Goal: Task Accomplishment & Management: Manage account settings

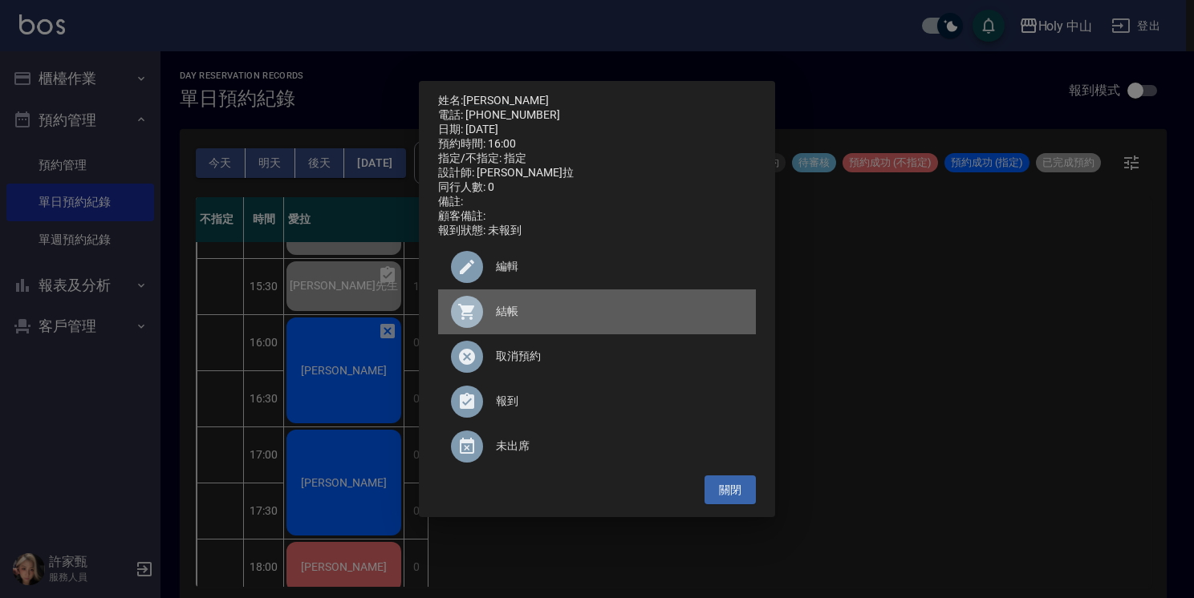
click at [509, 320] on span "結帳" at bounding box center [619, 311] width 247 height 17
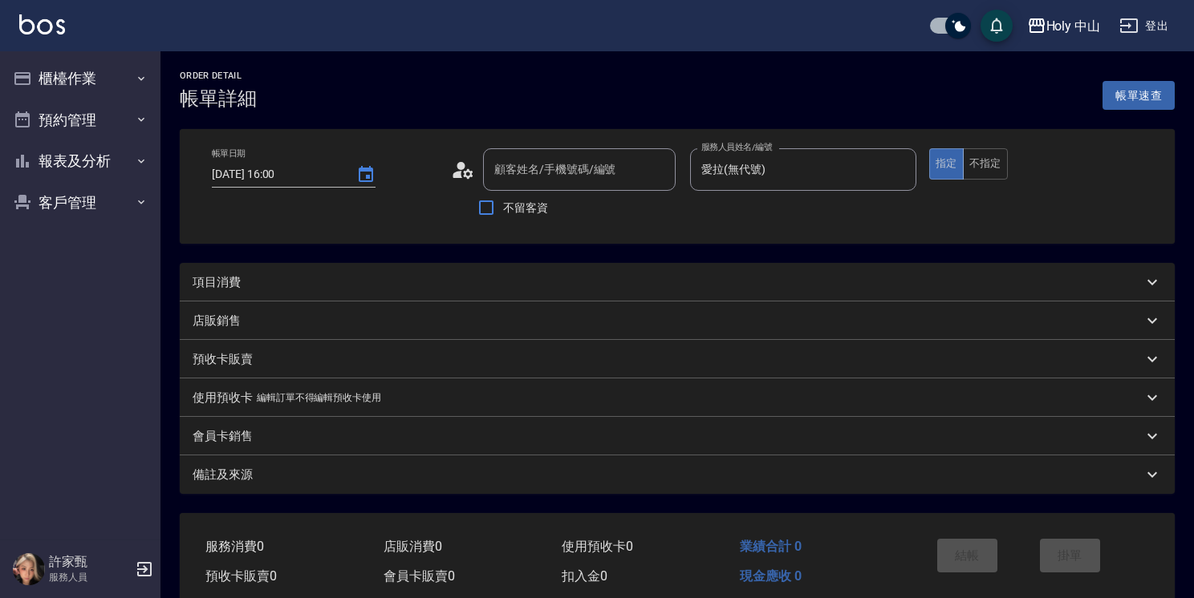
type input "[DATE] 16:00"
type input "愛拉(無代號)"
type input "吳榮哲/0916626669/"
click at [350, 284] on div "項目消費" at bounding box center [664, 282] width 942 height 17
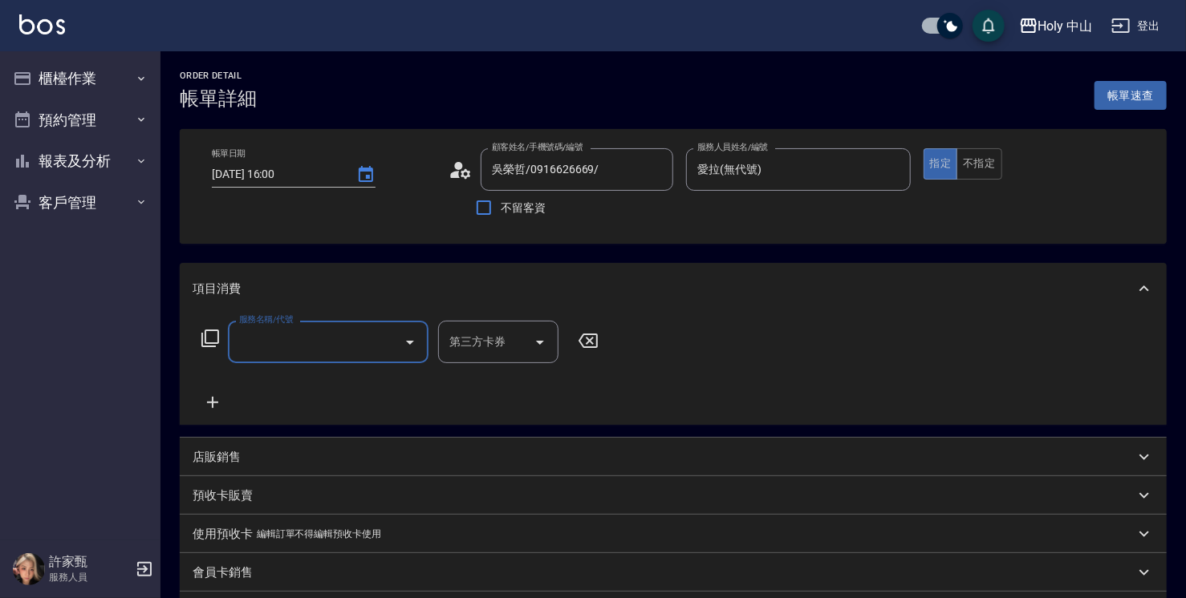
click at [334, 347] on input "服務名稱/代號" at bounding box center [316, 342] width 162 height 28
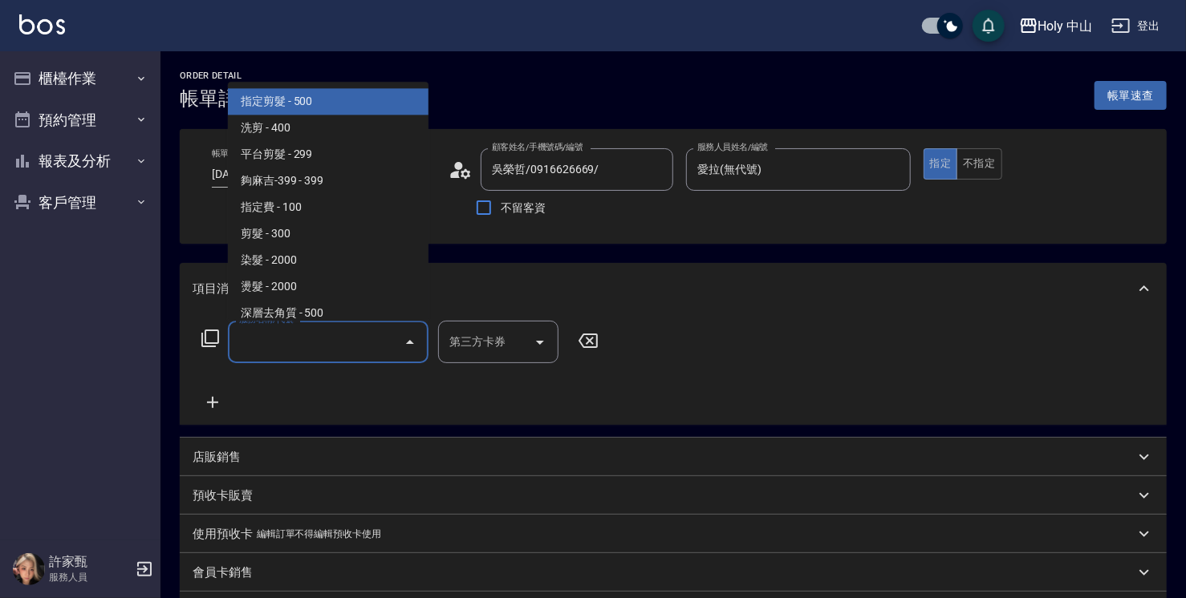
click at [331, 104] on span "指定剪髮 - 500" at bounding box center [328, 101] width 201 height 26
type input "指定剪髮(1)"
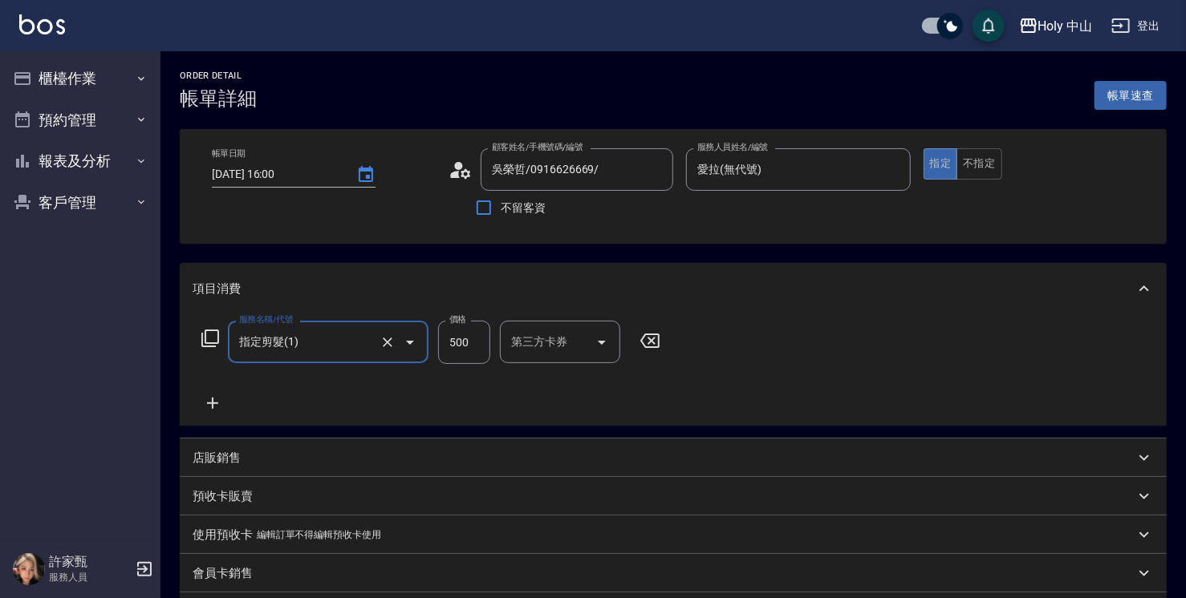
click at [465, 350] on input "500" at bounding box center [464, 342] width 52 height 43
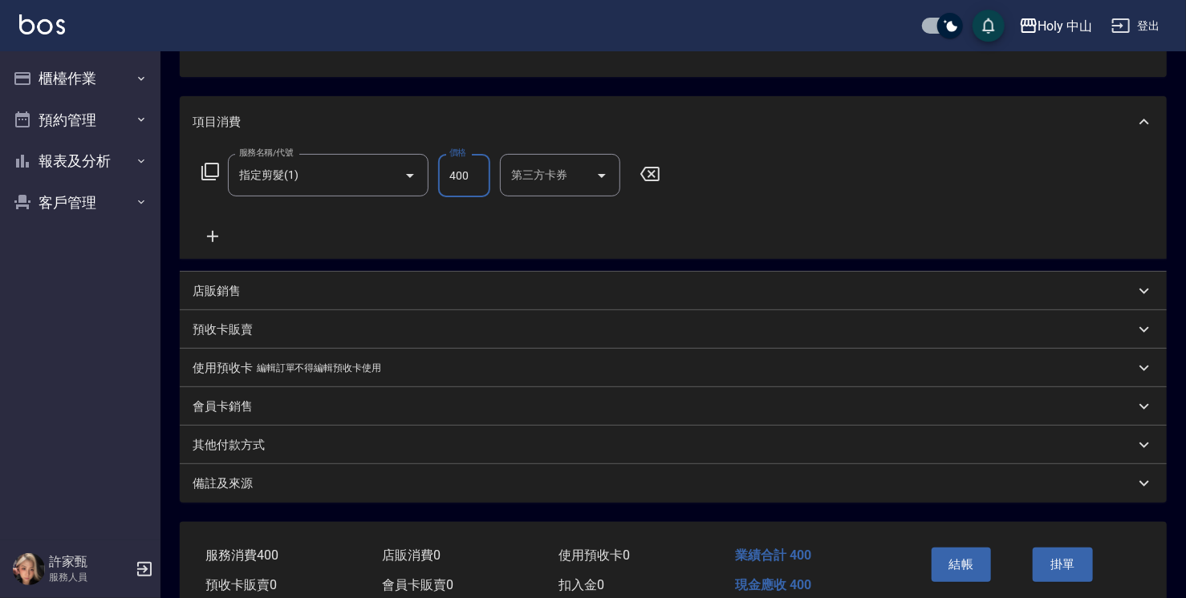
scroll to position [242, 0]
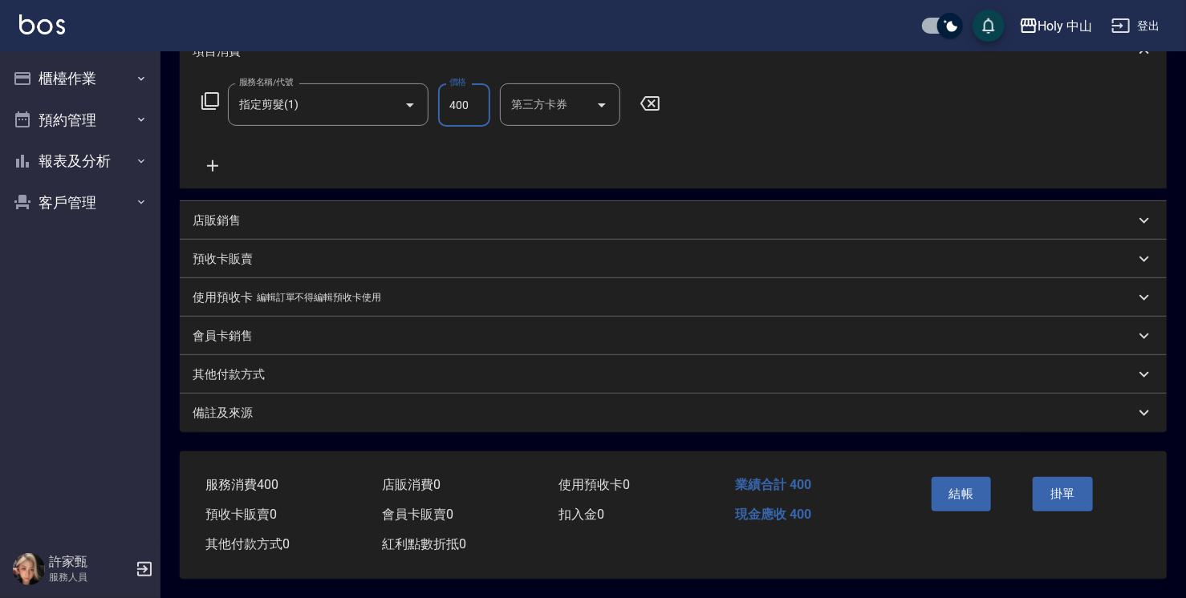
type input "400"
click at [318, 408] on div "備註及來源" at bounding box center [664, 413] width 942 height 17
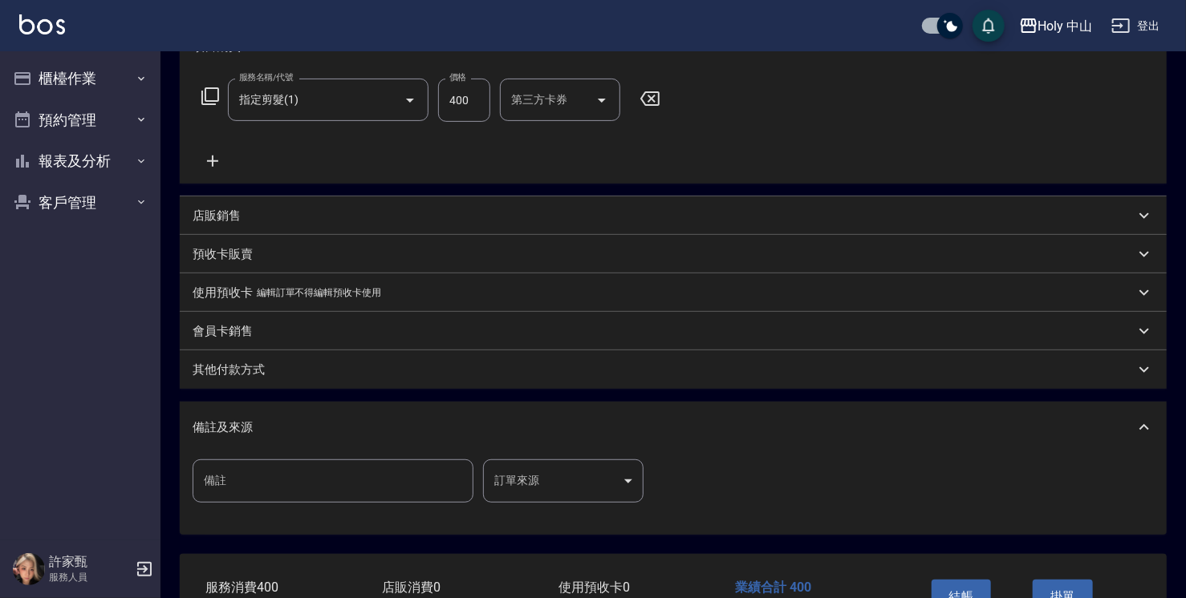
click at [519, 484] on body "Holy 中山 登出 櫃檯作業 打帳單 帳單列表 營業儀表板 現場電腦打卡 預約管理 預約管理 單日預約紀錄 單週預約紀錄 報表及分析 報表目錄 店家日報表 …" at bounding box center [593, 229] width 1186 height 943
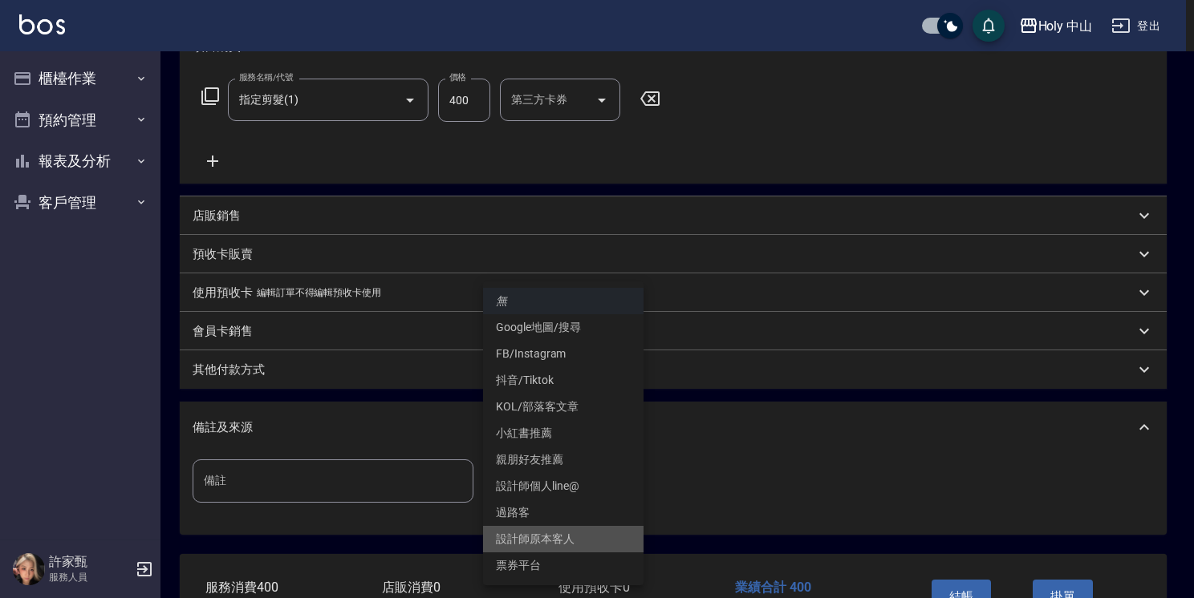
click at [546, 545] on li "設計師原本客人" at bounding box center [563, 539] width 160 height 26
type input "設計師原本客人"
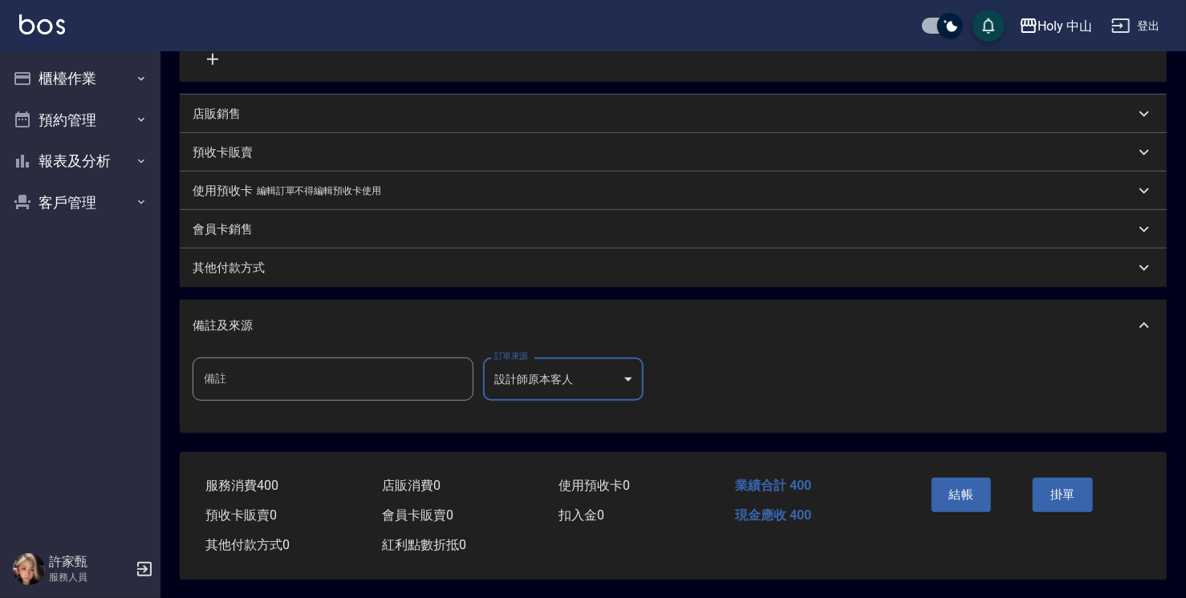
scroll to position [350, 0]
click at [979, 487] on button "結帳" at bounding box center [961, 494] width 60 height 34
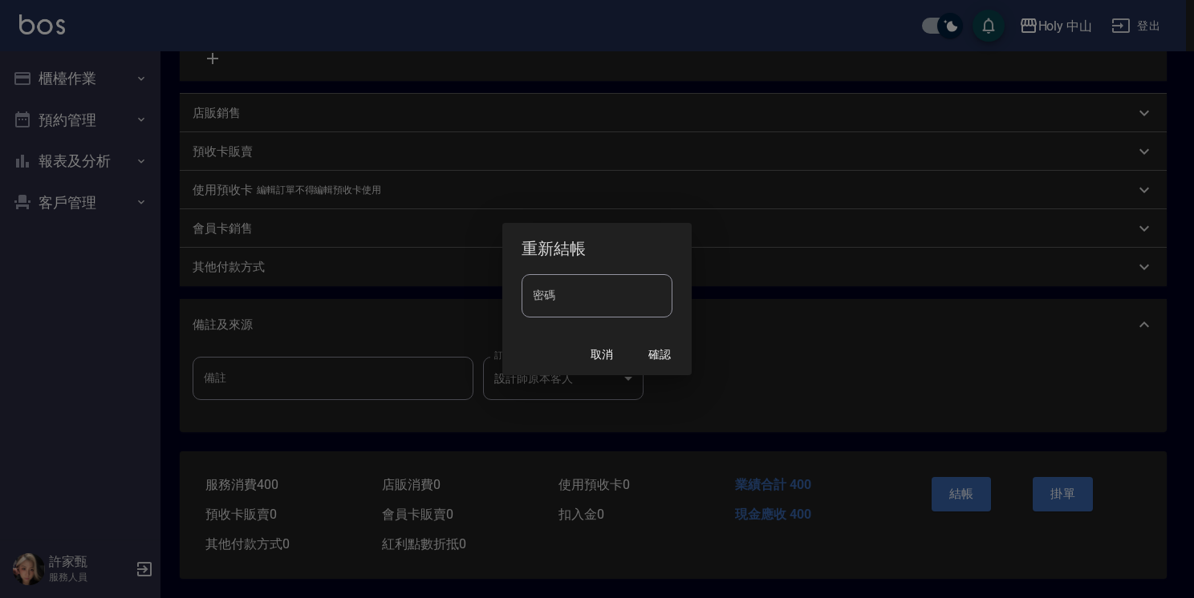
click at [756, 367] on div "重新結帳 密碼 密碼 取消 確認" at bounding box center [597, 299] width 1194 height 598
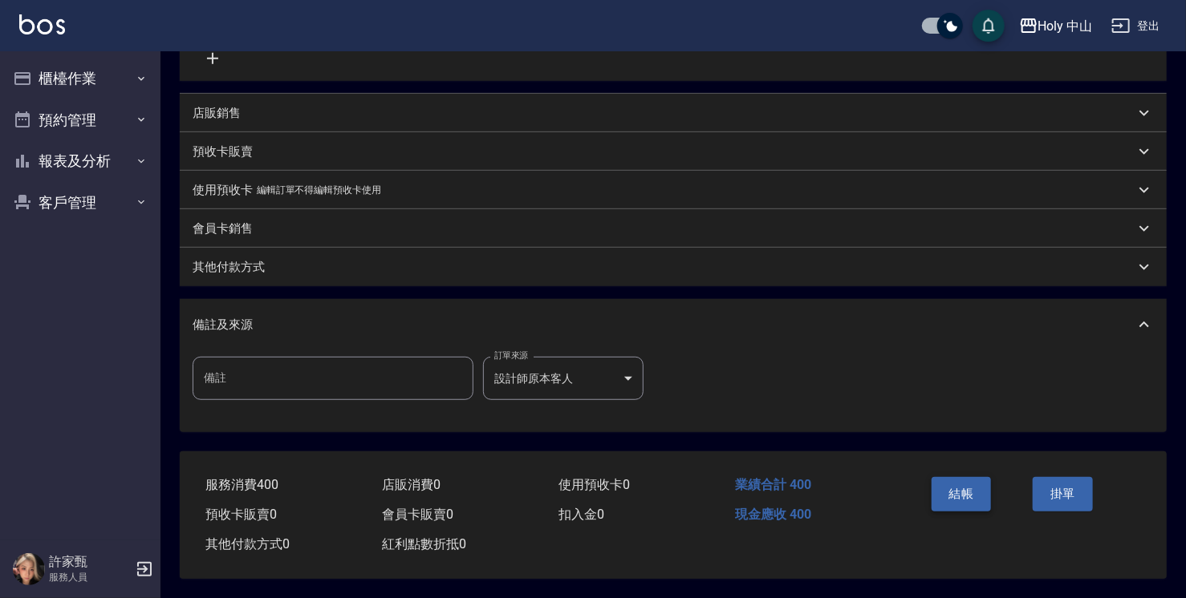
click at [957, 496] on button "結帳" at bounding box center [961, 494] width 60 height 34
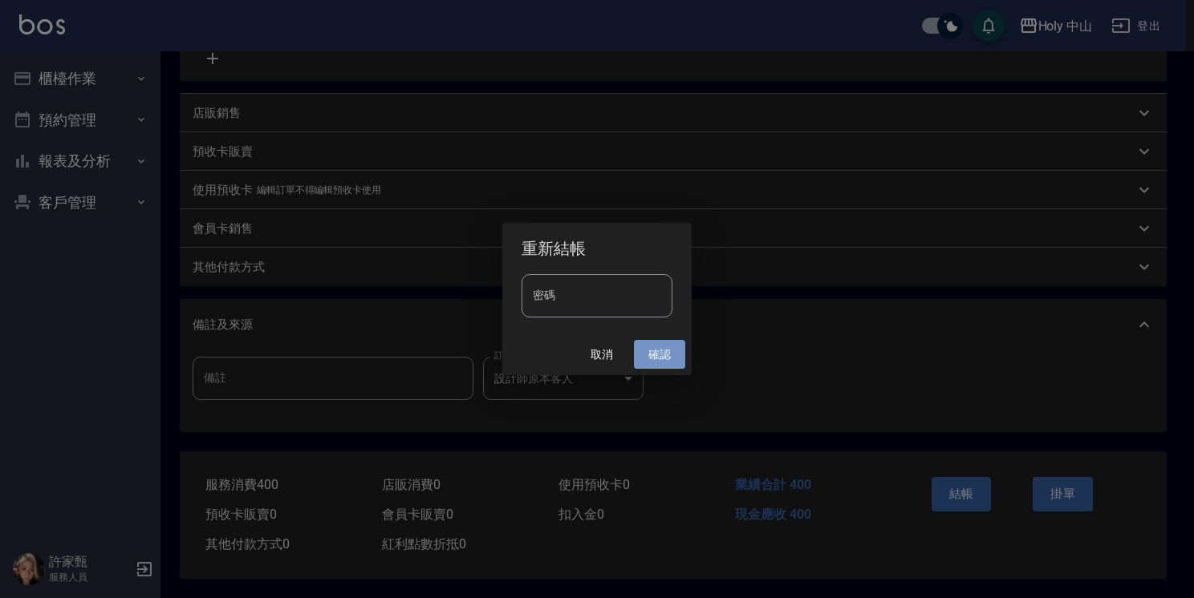
click at [654, 356] on button "確認" at bounding box center [659, 355] width 51 height 30
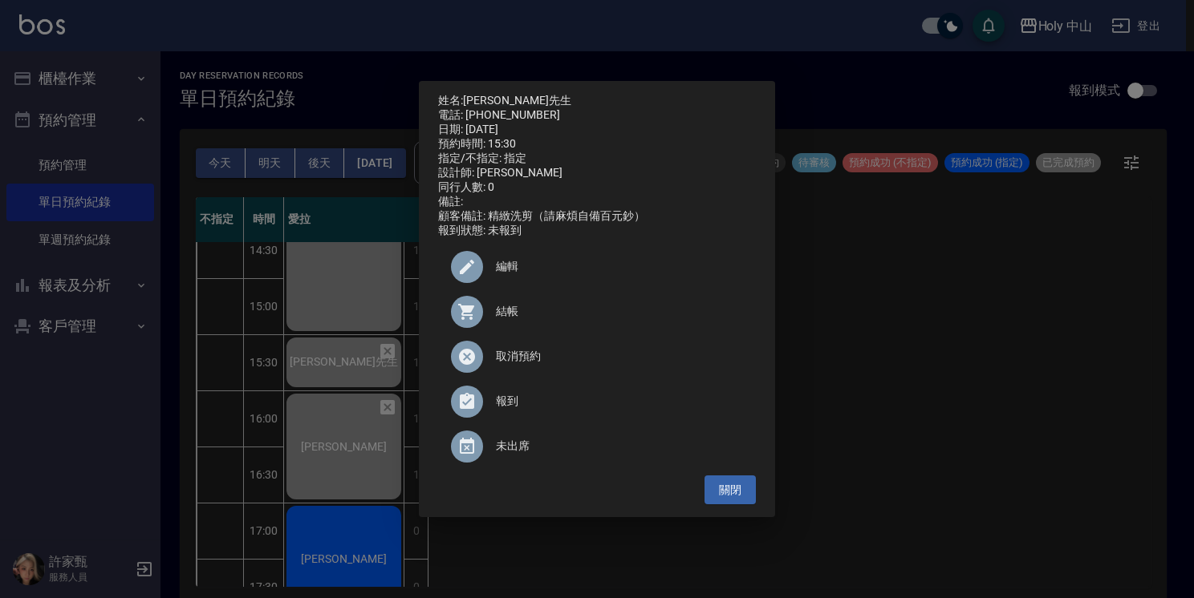
click at [969, 322] on div "姓名: 林先生 電話: 0931358307 日期: 2025/09/26 預約時間: 15:30 指定/不指定: 指定 設計師: 愛拉 同行人數: 0 備註…" at bounding box center [597, 299] width 1194 height 598
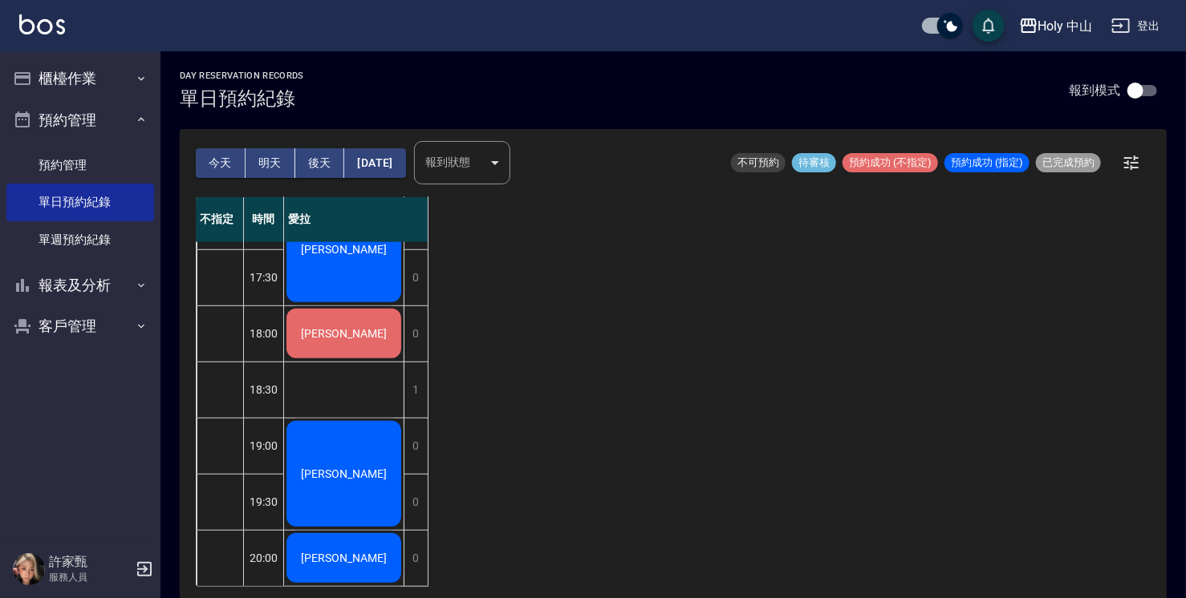
scroll to position [325, 0]
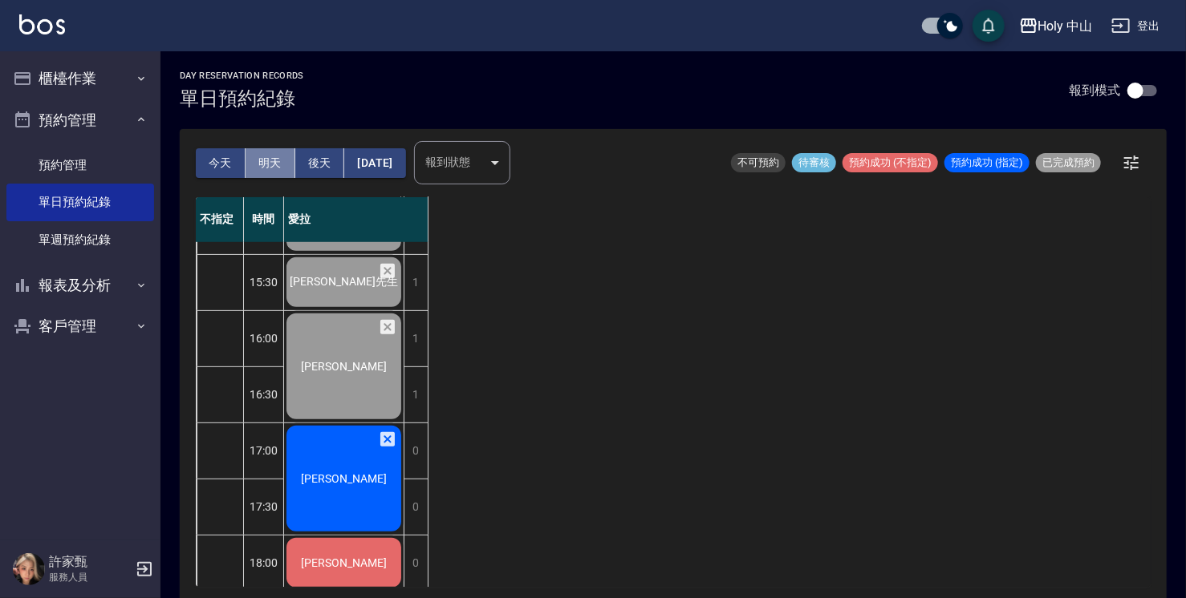
click at [285, 162] on button "明天" at bounding box center [270, 163] width 50 height 30
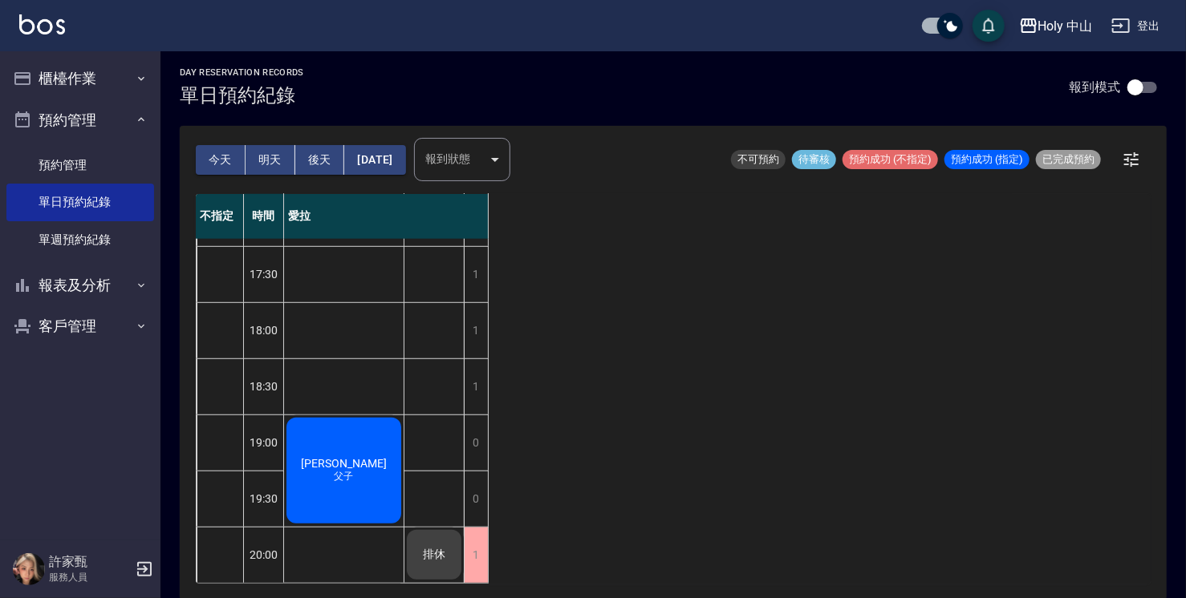
scroll to position [4, 0]
click at [218, 161] on button "今天" at bounding box center [221, 159] width 50 height 30
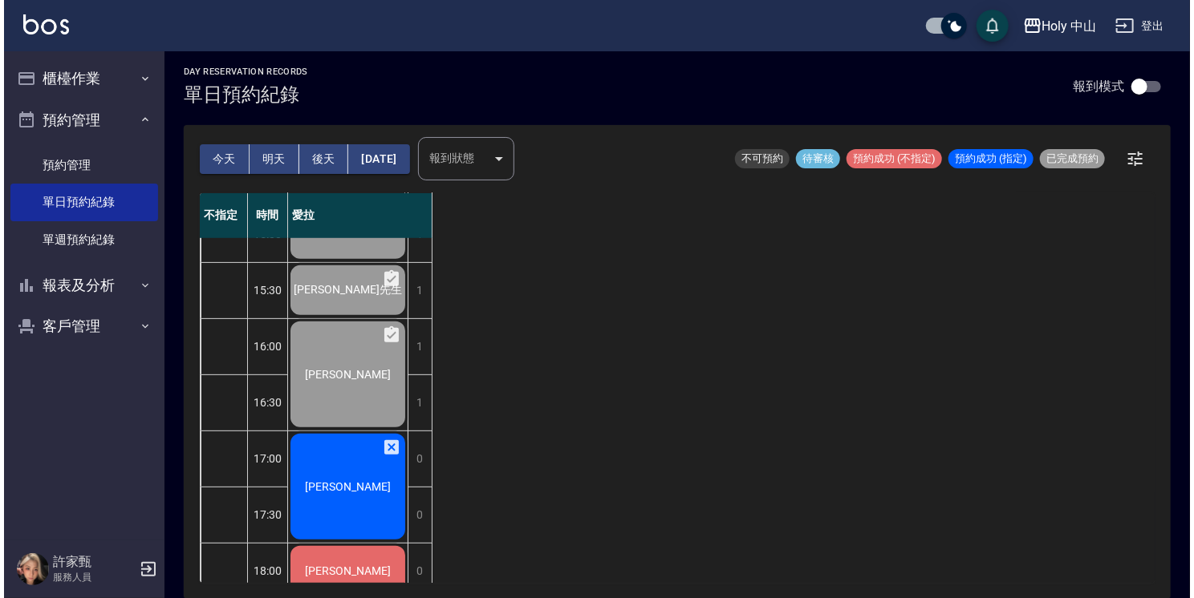
scroll to position [405, 0]
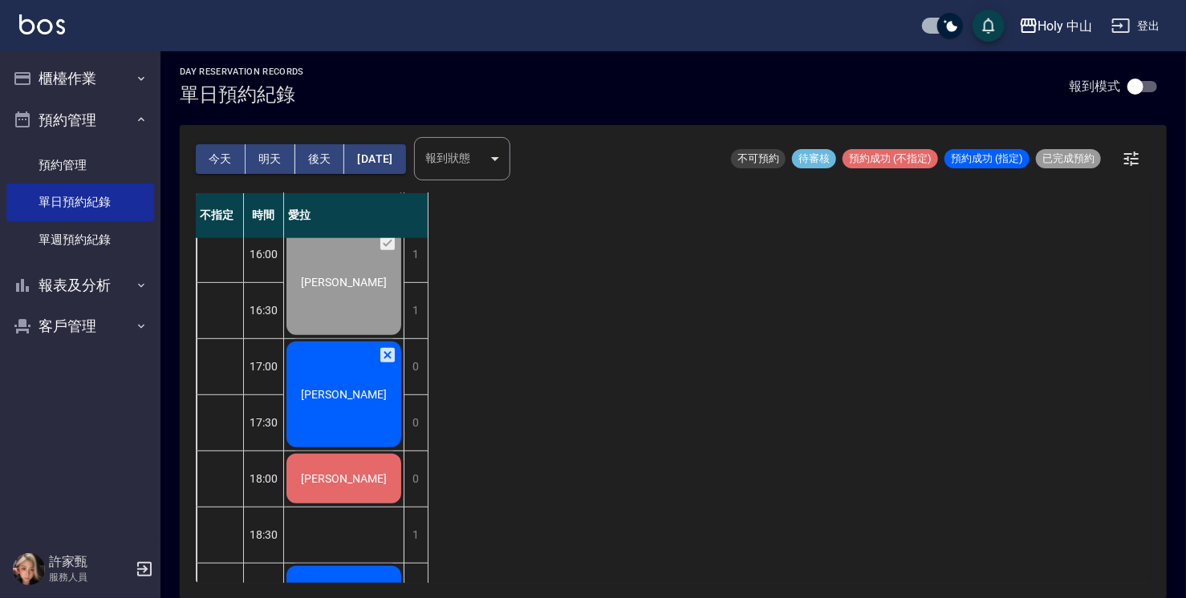
click at [371, 412] on div "[PERSON_NAME]" at bounding box center [344, 394] width 120 height 111
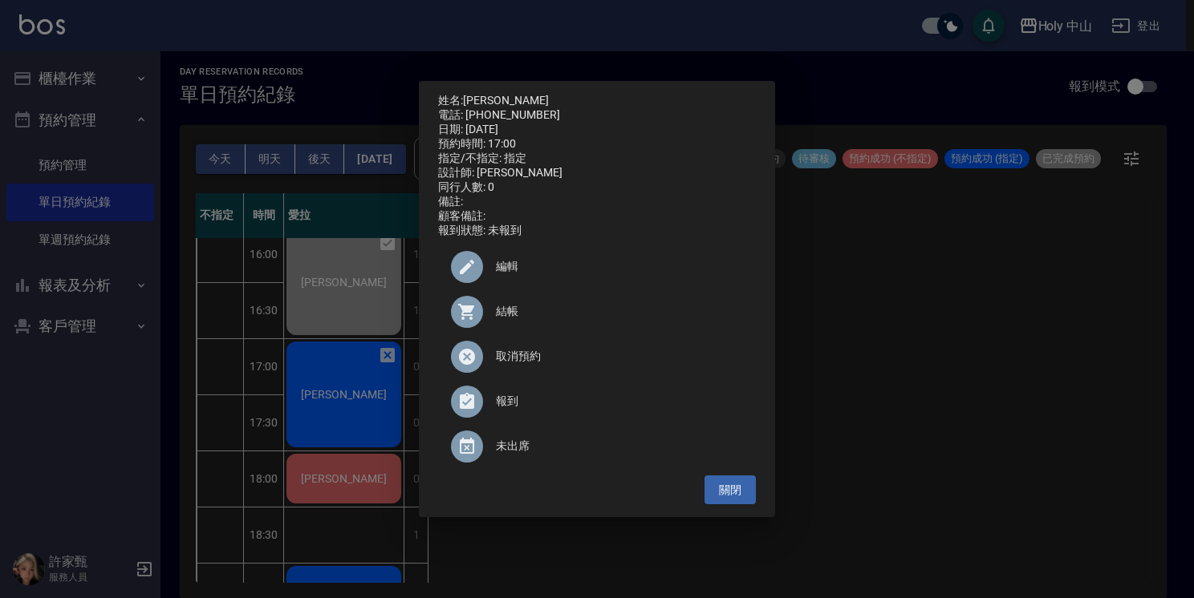
click at [520, 274] on span "編輯" at bounding box center [619, 266] width 247 height 17
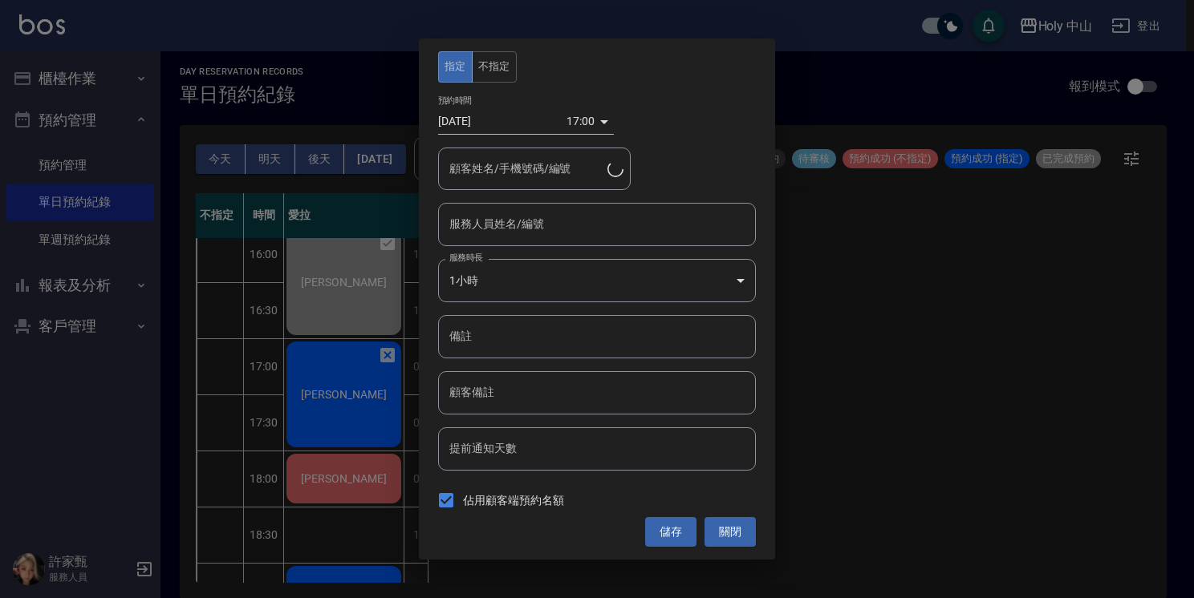
type input "黃堅維/0911575020"
type input "愛拉(無代號)"
click at [600, 129] on div "17:00 1758877200000" at bounding box center [589, 121] width 47 height 26
click at [600, 121] on div "17:00 1758877200000" at bounding box center [589, 121] width 47 height 26
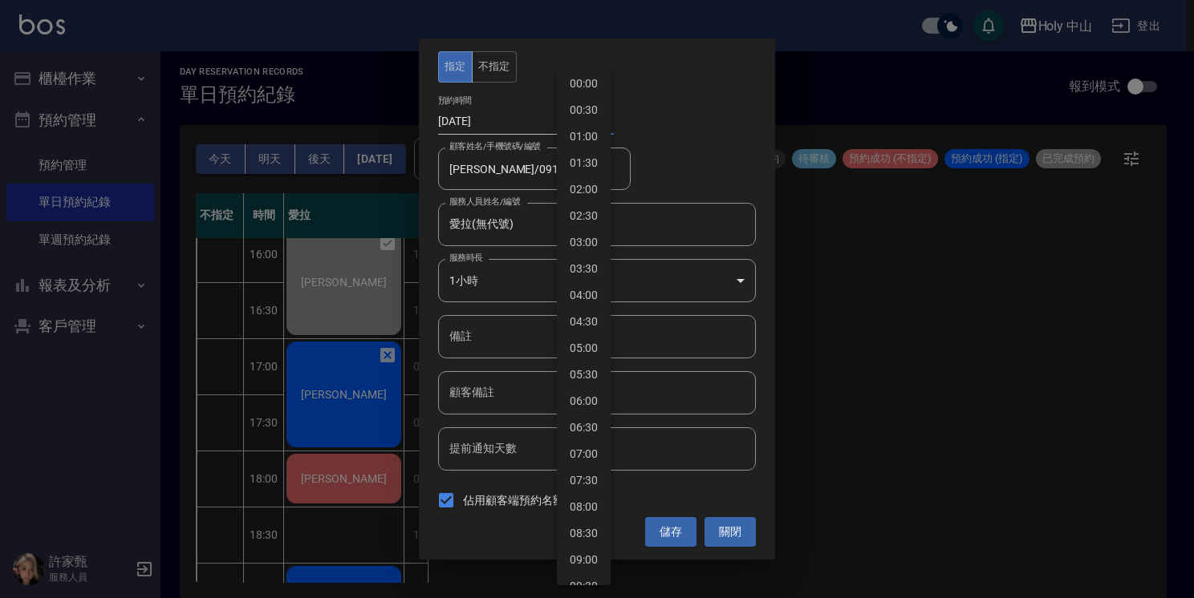
click at [590, 123] on body "Holy 中山 登出 櫃檯作業 打帳單 帳單列表 營業儀表板 現場電腦打卡 預約管理 預約管理 單日預約紀錄 單週預約紀錄 報表及分析 報表目錄 店家日報表 …" at bounding box center [597, 297] width 1194 height 603
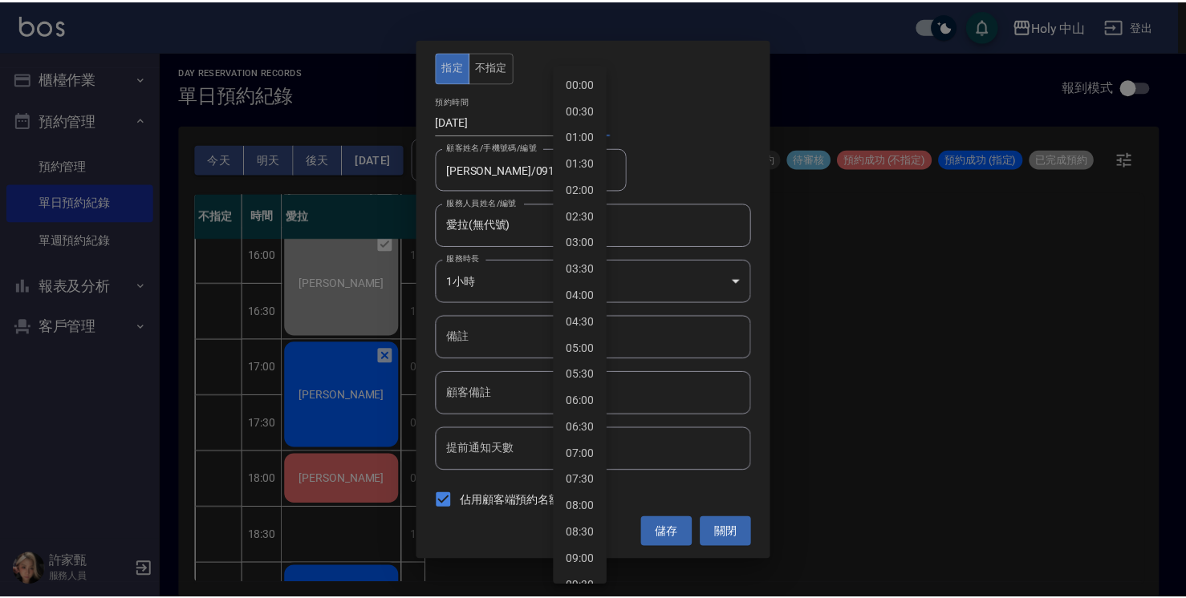
scroll to position [659, 0]
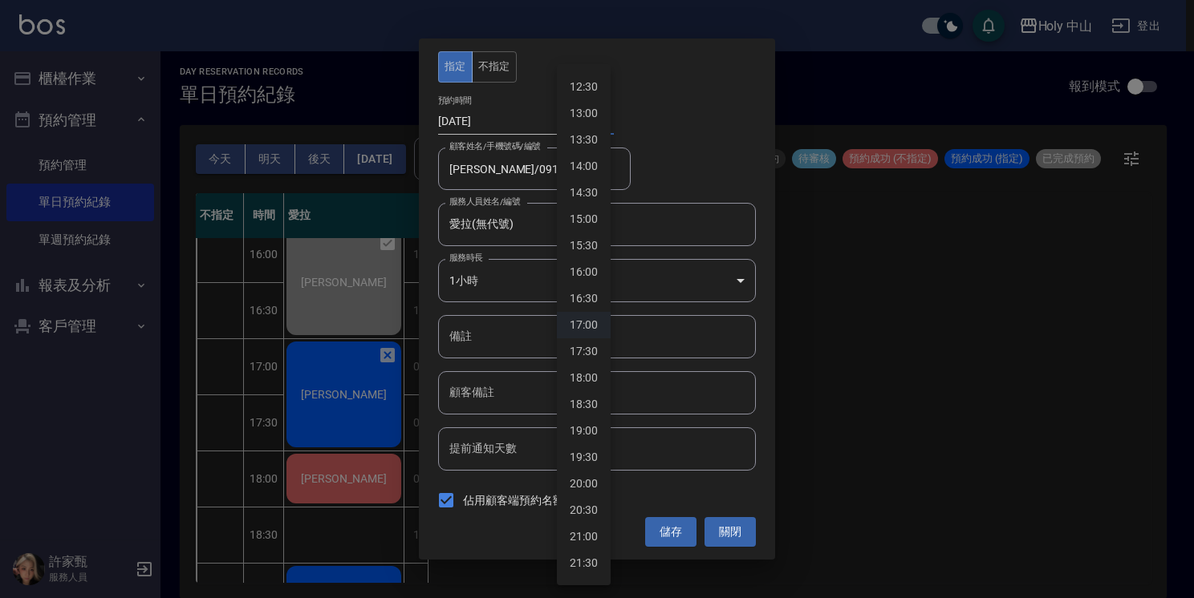
click at [487, 122] on div at bounding box center [597, 299] width 1194 height 598
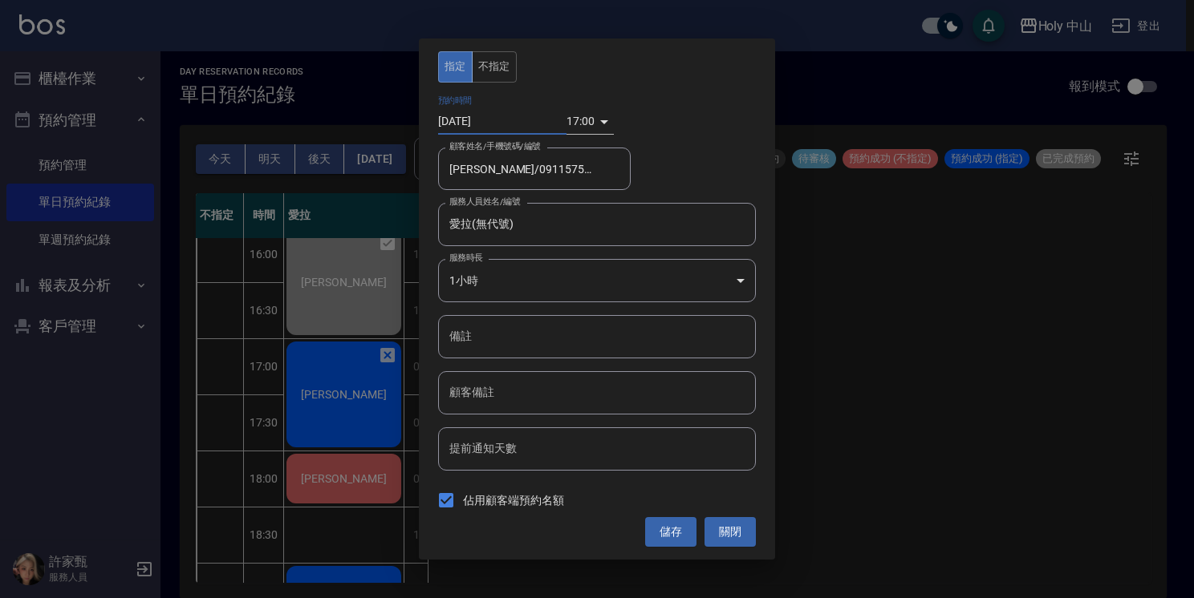
click at [487, 122] on input "[DATE]" at bounding box center [502, 121] width 128 height 26
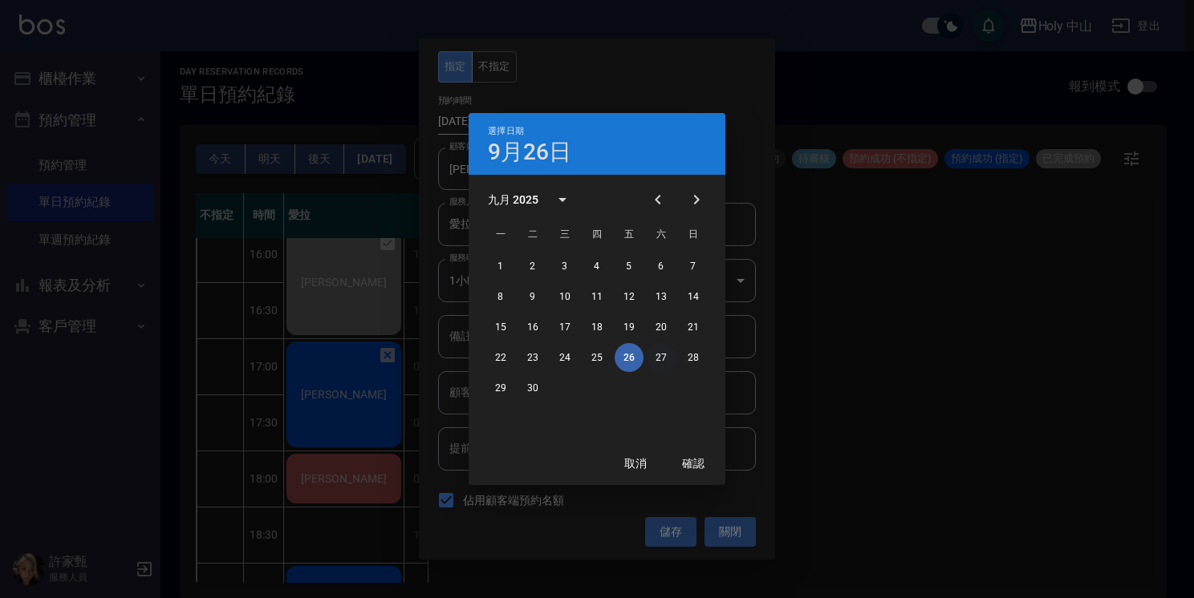
click at [655, 358] on button "27" at bounding box center [661, 357] width 29 height 29
type input "2025/09/27"
type input "1758963600000"
click at [696, 463] on button "確認" at bounding box center [692, 464] width 51 height 30
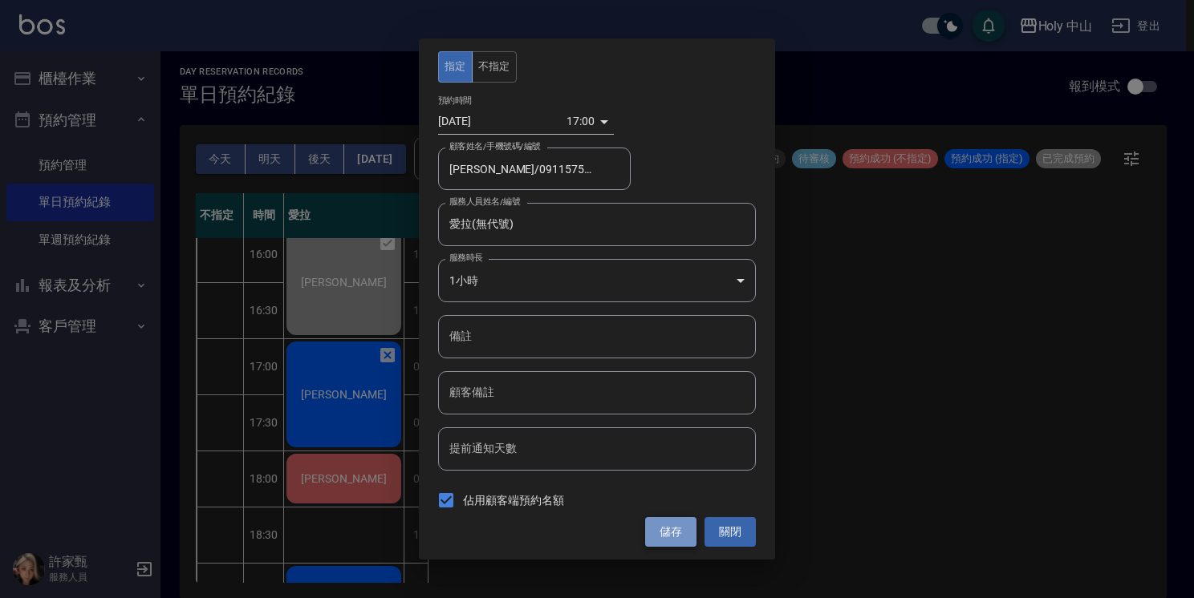
click at [667, 532] on button "儲存" at bounding box center [670, 532] width 51 height 30
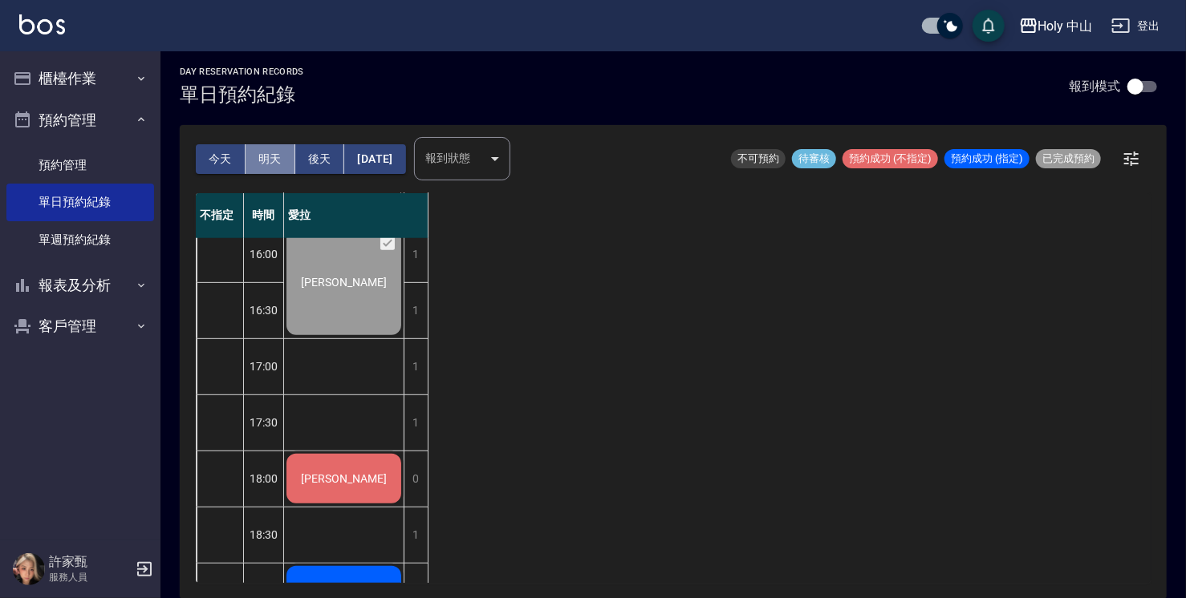
click at [279, 157] on button "明天" at bounding box center [270, 159] width 50 height 30
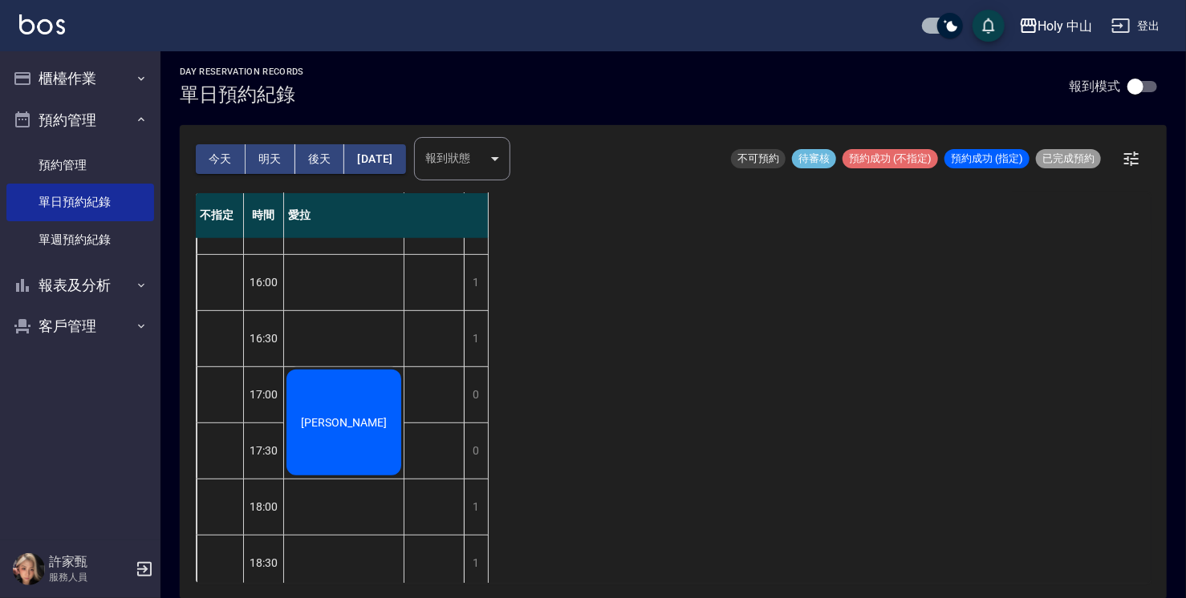
scroll to position [245, 0]
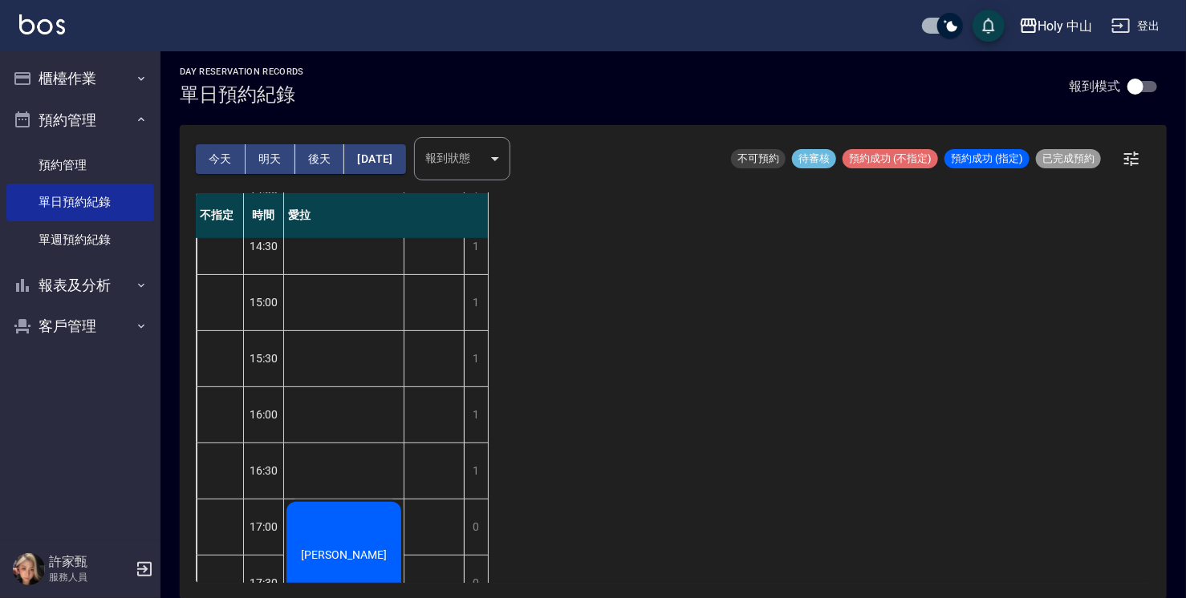
click at [220, 159] on button "今天" at bounding box center [221, 159] width 50 height 30
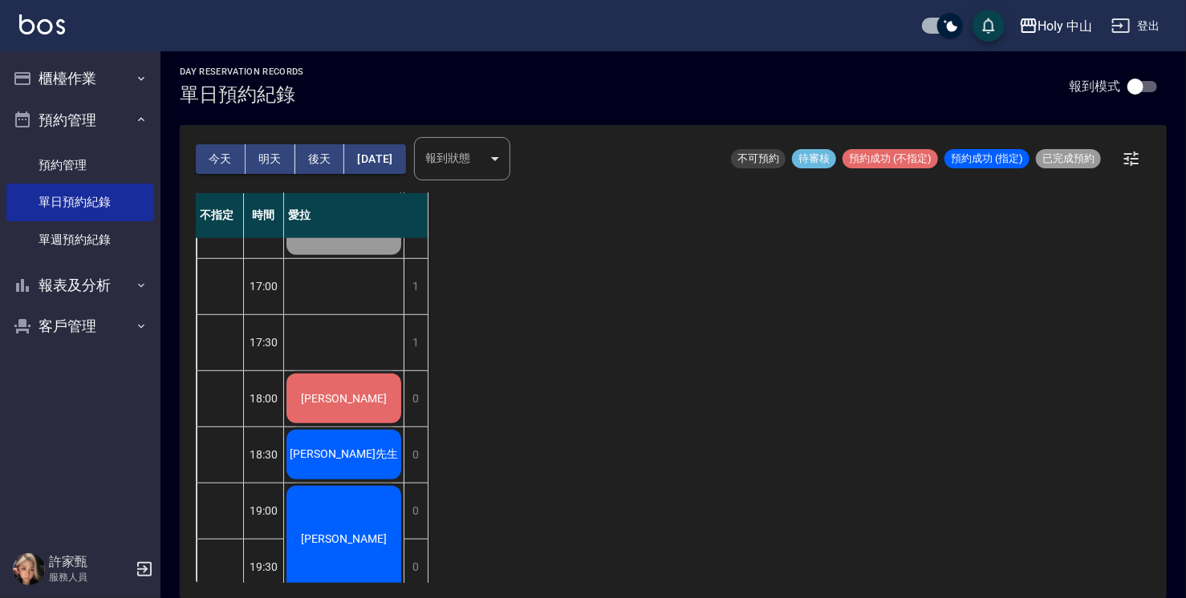
scroll to position [566, 0]
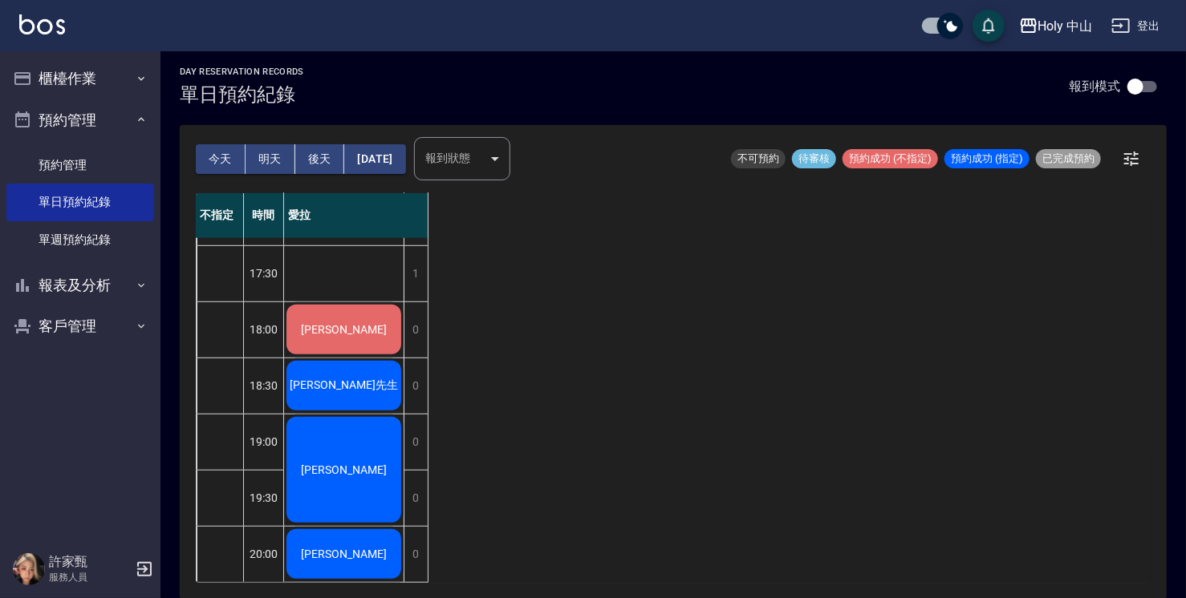
click at [217, 159] on button "今天" at bounding box center [221, 159] width 50 height 30
